Goal: Browse casually

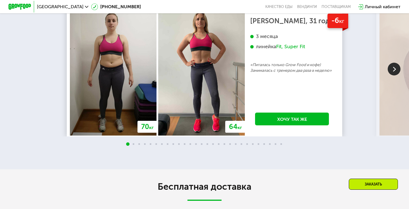
scroll to position [956, 0]
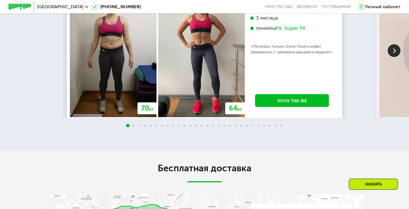
click at [391, 57] on img at bounding box center [394, 50] width 13 height 13
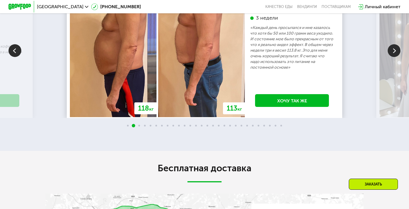
click at [391, 57] on img at bounding box center [394, 50] width 13 height 13
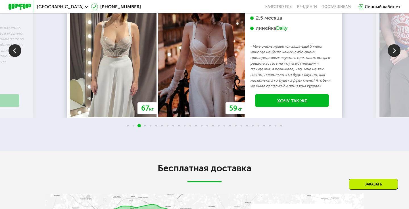
click at [391, 57] on img at bounding box center [394, 50] width 13 height 13
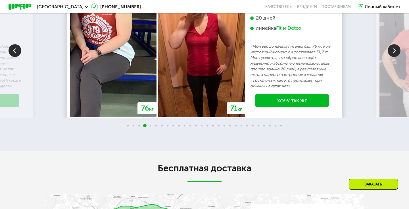
click at [391, 57] on img at bounding box center [394, 50] width 13 height 13
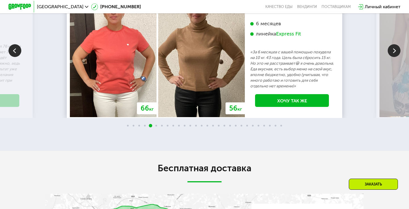
click at [391, 57] on img at bounding box center [394, 50] width 13 height 13
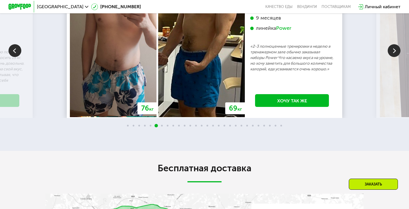
click at [391, 57] on img at bounding box center [394, 50] width 13 height 13
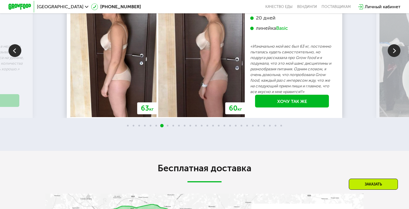
click at [393, 57] on img at bounding box center [394, 50] width 13 height 13
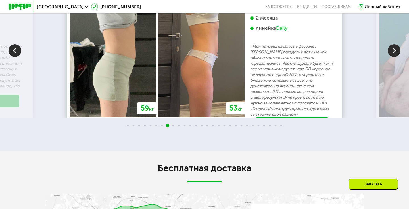
click at [393, 57] on img at bounding box center [394, 50] width 13 height 13
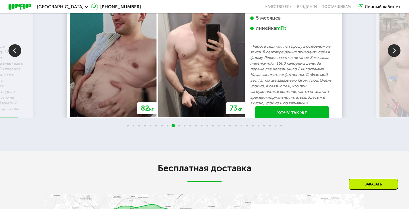
click at [395, 57] on img at bounding box center [394, 50] width 13 height 13
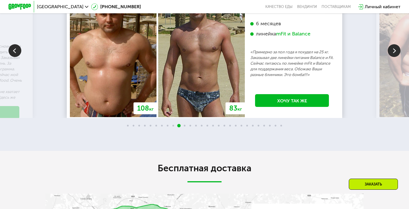
click at [393, 57] on img at bounding box center [394, 50] width 13 height 13
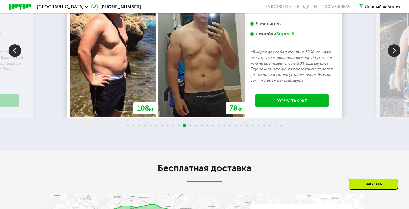
click at [393, 57] on img at bounding box center [394, 50] width 13 height 13
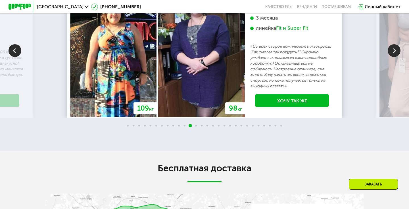
click at [393, 57] on img at bounding box center [394, 50] width 13 height 13
